Goal: Transaction & Acquisition: Purchase product/service

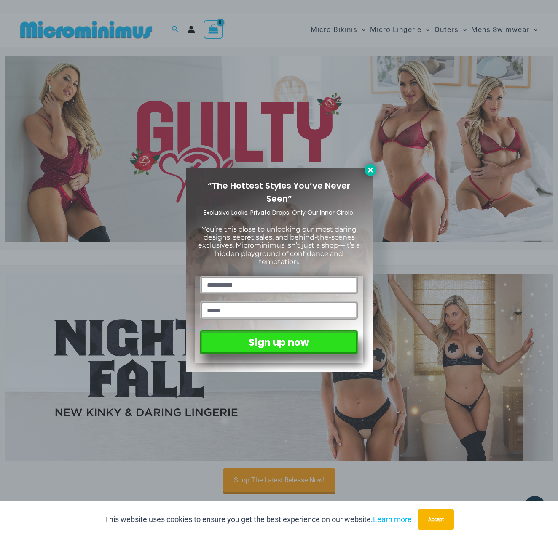
click at [366, 169] on icon at bounding box center [370, 170] width 8 height 8
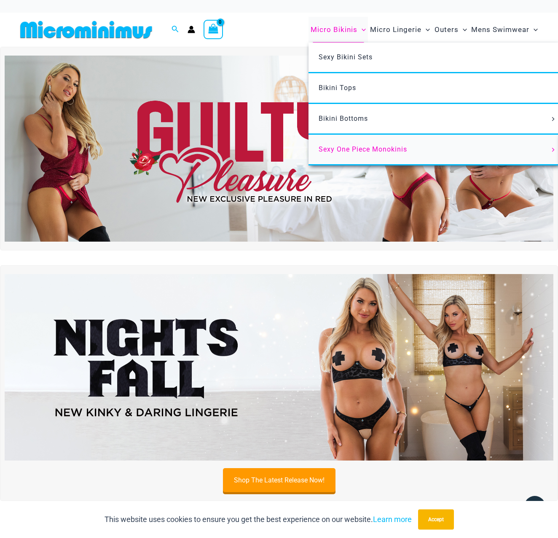
click at [355, 147] on span "Sexy One Piece Monokinis" at bounding box center [362, 149] width 88 height 8
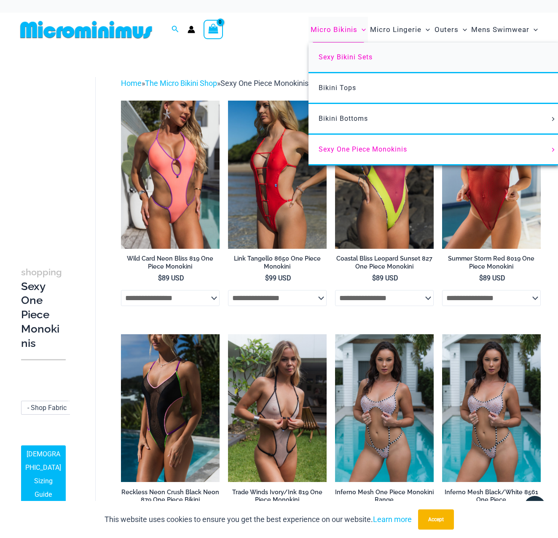
click at [340, 57] on span "Sexy Bikini Sets" at bounding box center [345, 57] width 54 height 8
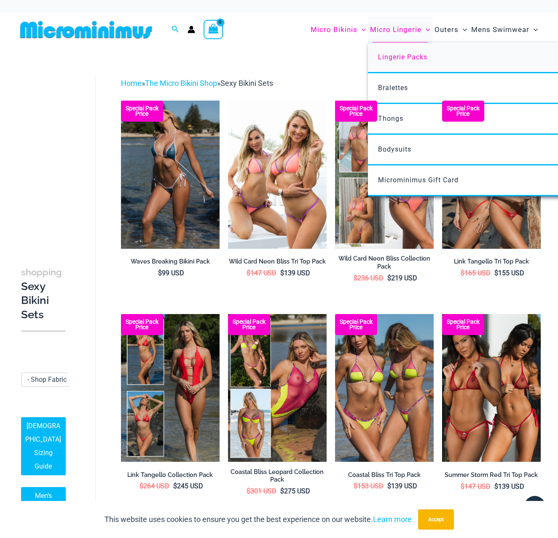
click at [393, 55] on span "Lingerie Packs" at bounding box center [402, 57] width 49 height 8
